Goal: Find specific page/section: Find specific page/section

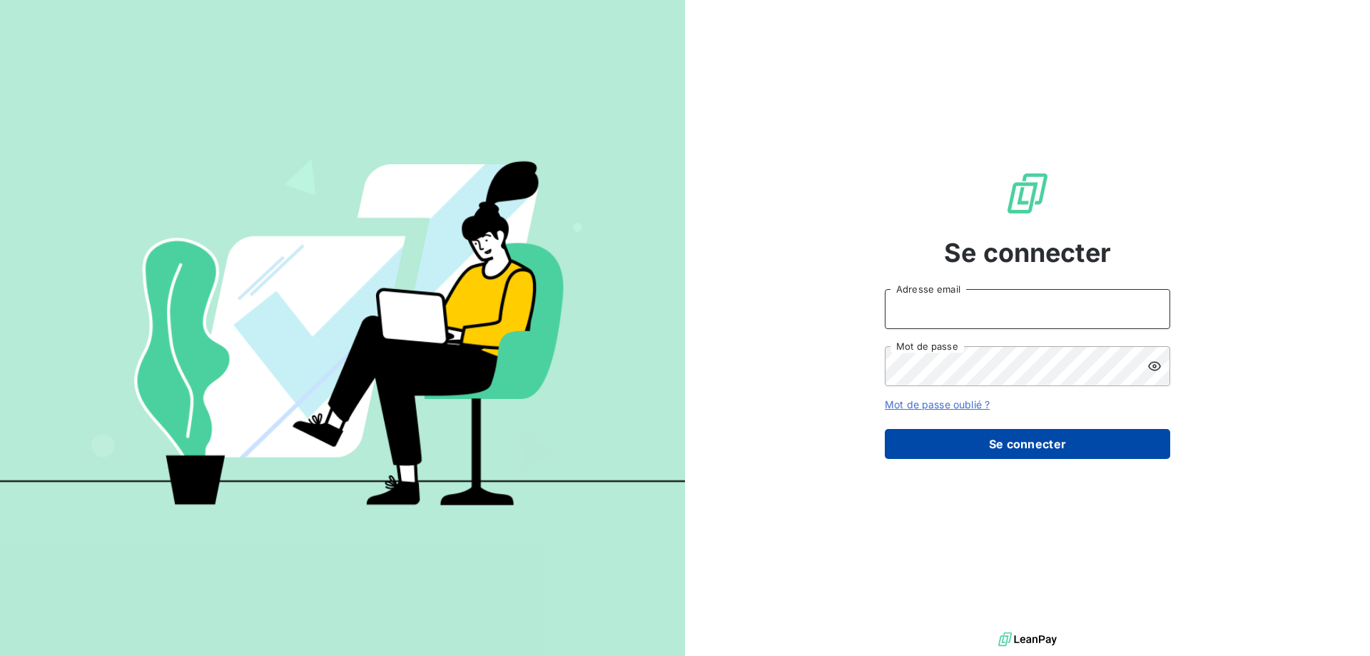
type input "[EMAIL_ADDRESS][DOMAIN_NAME]"
click at [1056, 452] on button "Se connecter" at bounding box center [1027, 444] width 285 height 30
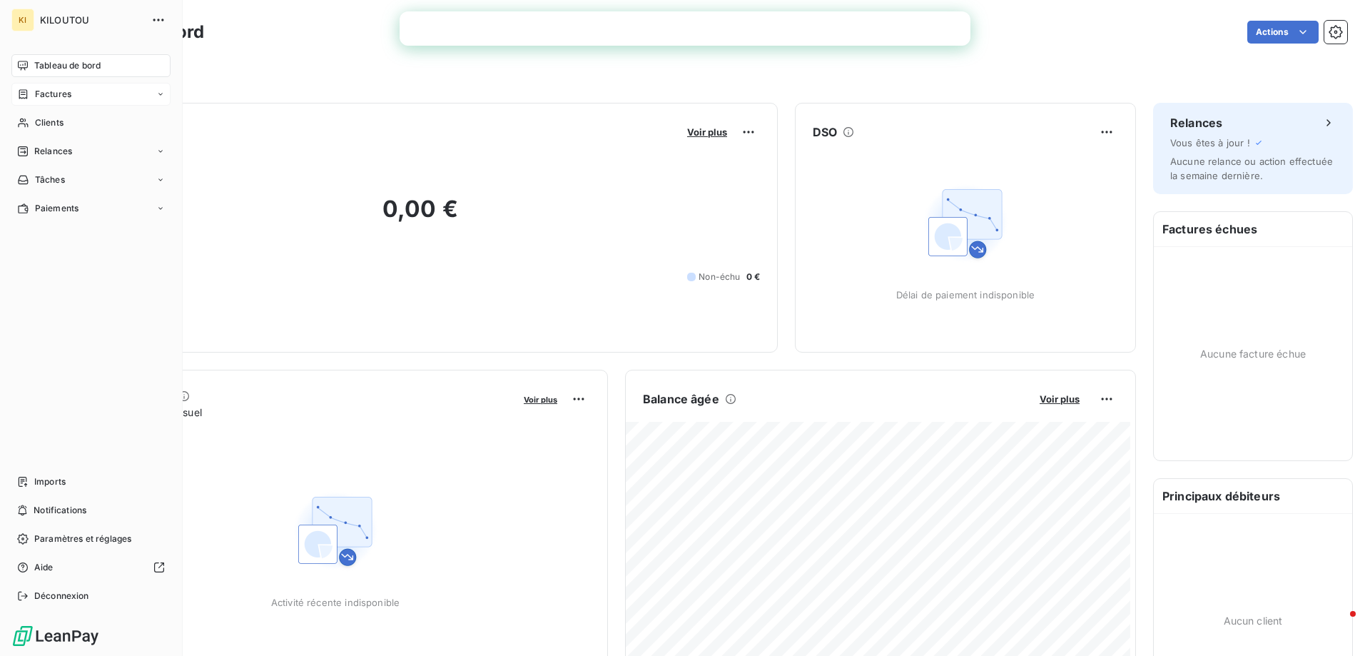
click at [44, 96] on span "Factures" at bounding box center [53, 94] width 36 height 13
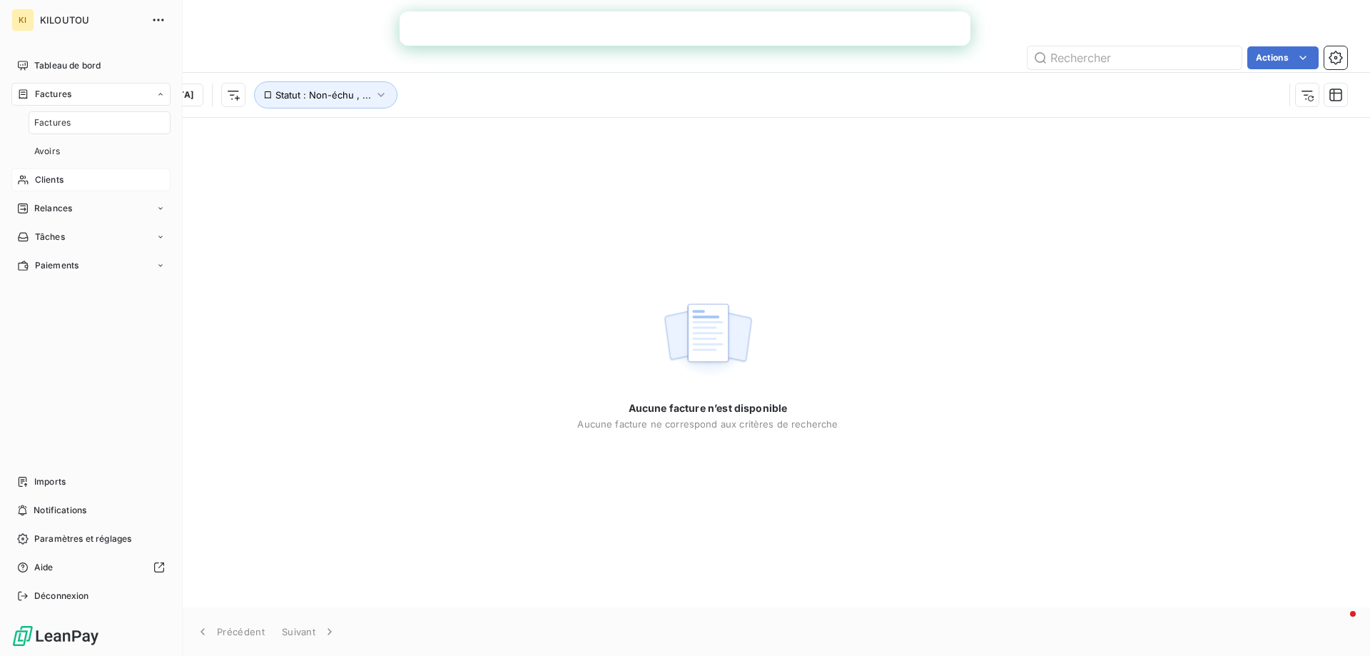
click at [58, 183] on span "Clients" at bounding box center [49, 179] width 29 height 13
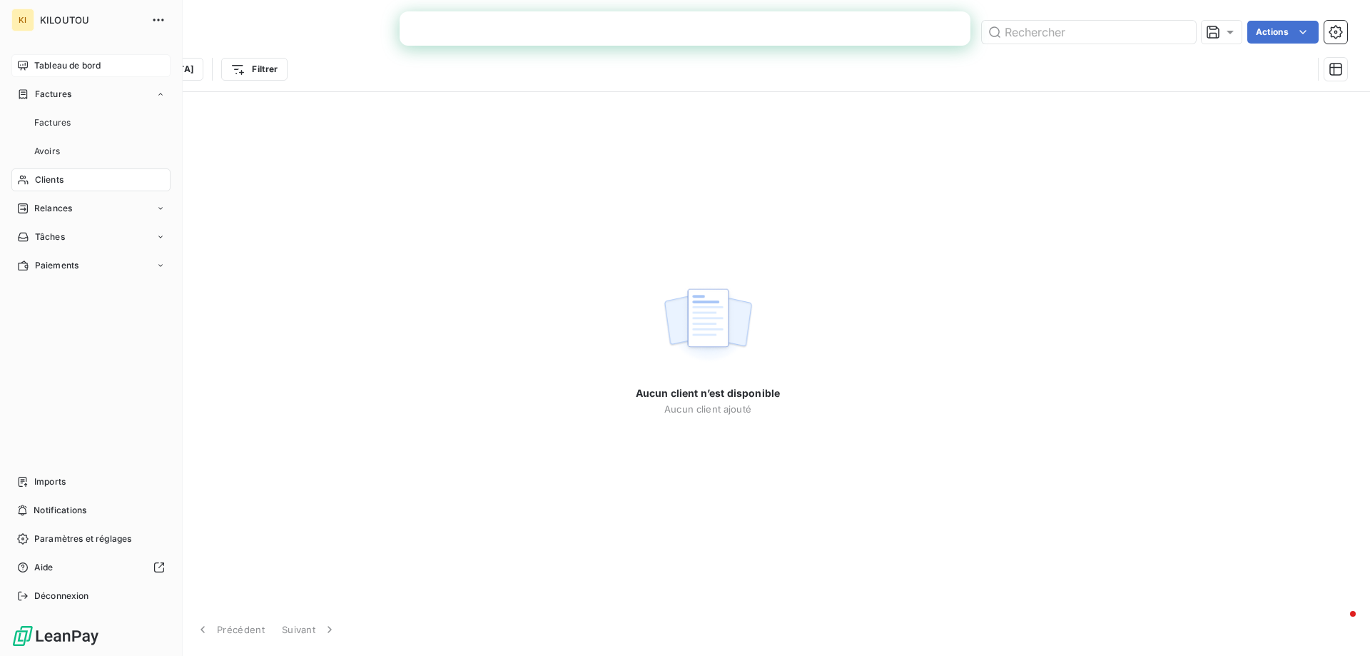
click at [49, 67] on span "Tableau de bord" at bounding box center [67, 65] width 66 height 13
